Goal: Communication & Community: Answer question/provide support

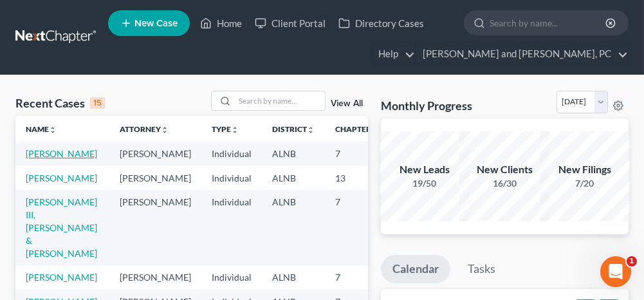
click at [35, 153] on link "[PERSON_NAME]" at bounding box center [61, 153] width 71 height 11
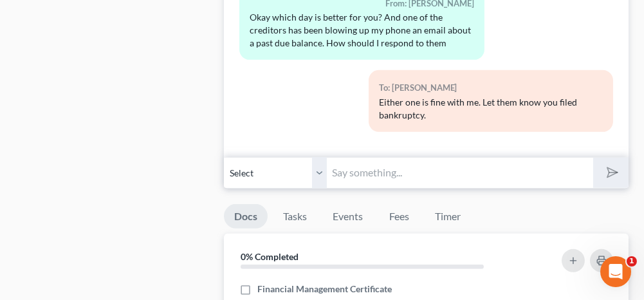
scroll to position [1481, 0]
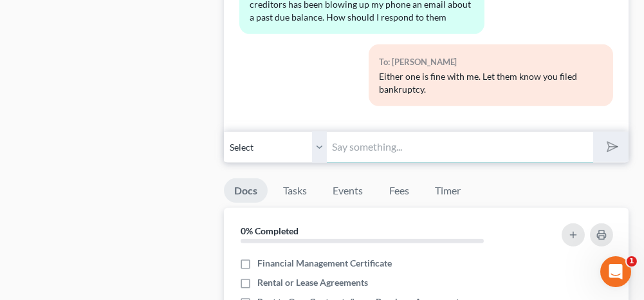
click at [379, 145] on input "text" at bounding box center [460, 147] width 266 height 32
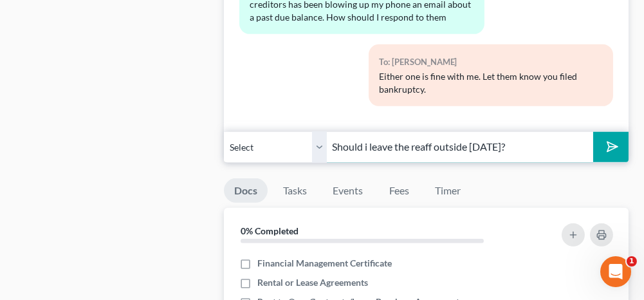
type input "Should i leave the reaff outside [DATE]?"
click at [605, 141] on icon "submit" at bounding box center [610, 147] width 18 height 18
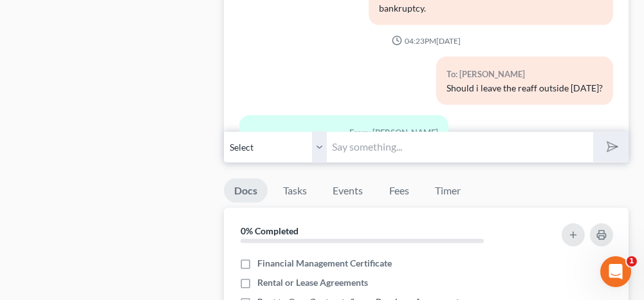
scroll to position [11268, 0]
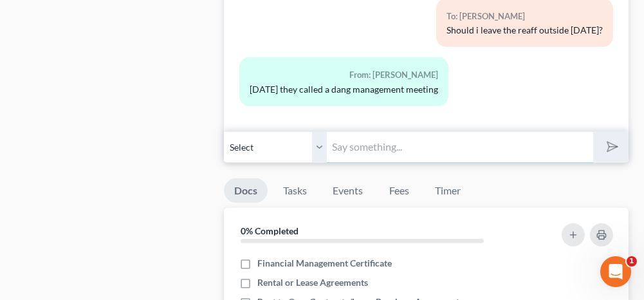
click at [402, 133] on input "text" at bounding box center [460, 147] width 266 height 32
type input "Okay!"
click at [610, 139] on icon "submit" at bounding box center [610, 147] width 18 height 18
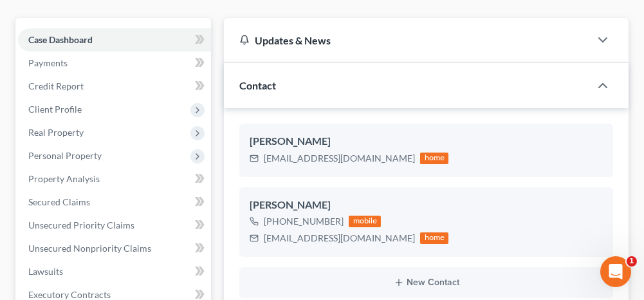
scroll to position [0, 0]
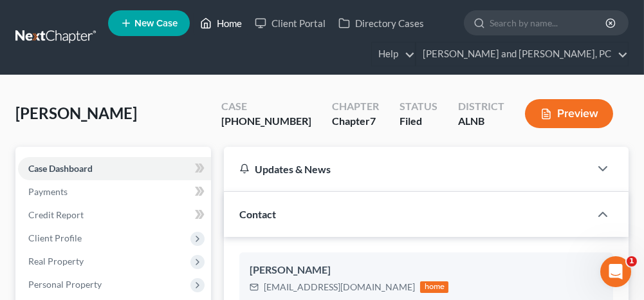
click at [232, 23] on link "Home" at bounding box center [221, 23] width 55 height 23
